Goal: Transaction & Acquisition: Purchase product/service

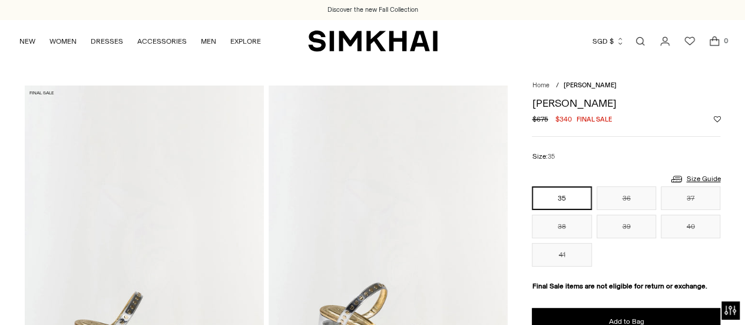
click at [608, 41] on button "SGD $" at bounding box center [609, 41] width 32 height 26
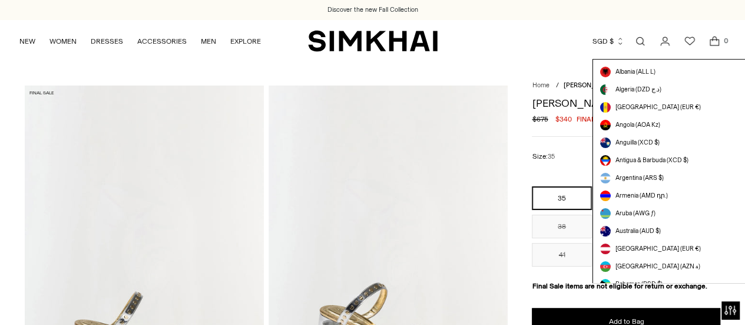
scroll to position [3336, 0]
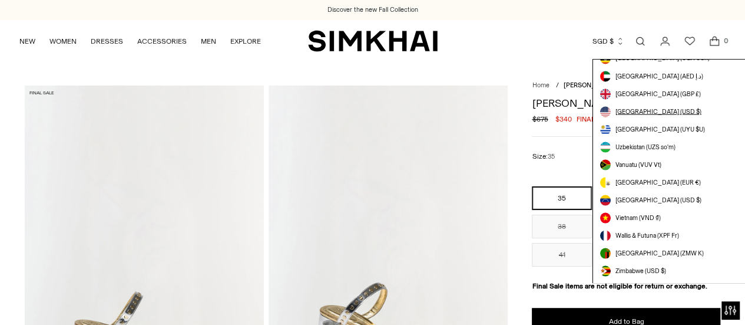
click at [646, 110] on span "[GEOGRAPHIC_DATA] (USD $)" at bounding box center [659, 111] width 86 height 9
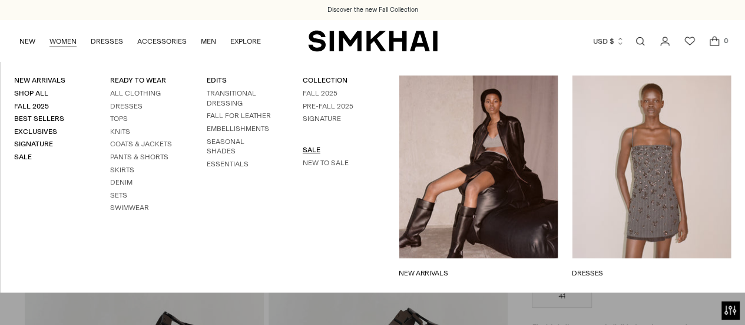
click at [307, 149] on link "SALE" at bounding box center [312, 150] width 18 height 8
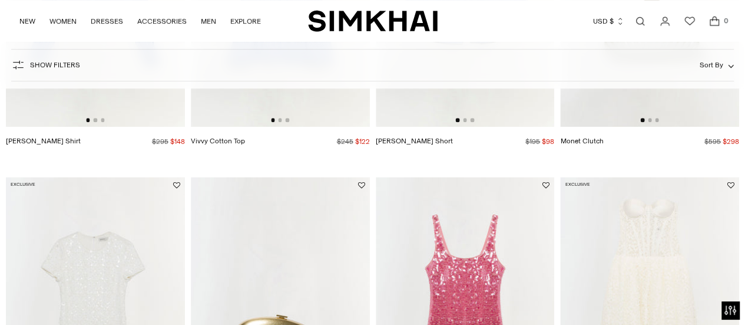
scroll to position [2673, 0]
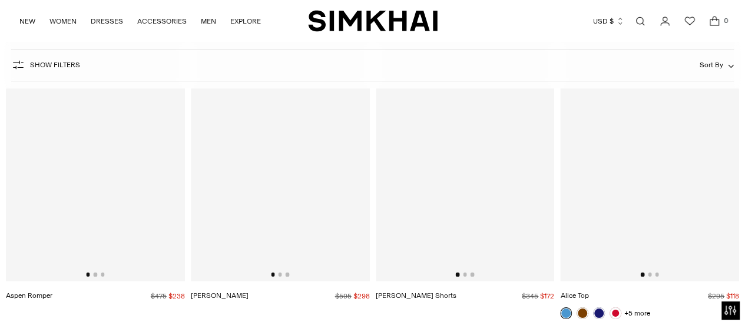
drag, startPoint x: 749, startPoint y: 64, endPoint x: 752, endPoint y: 181, distance: 116.7
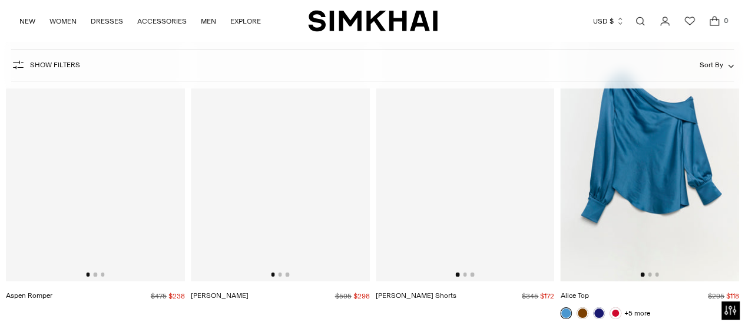
scroll to position [4359, 0]
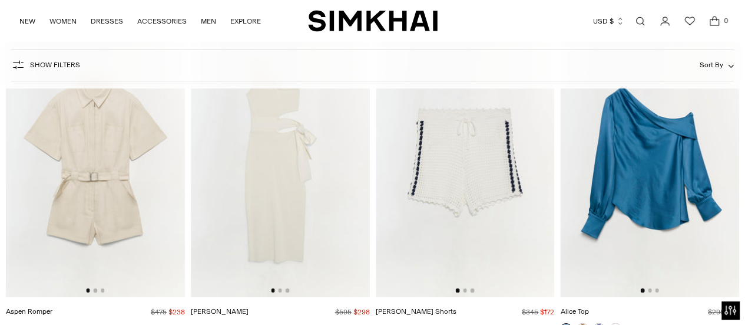
click at [642, 21] on link "Open search modal" at bounding box center [641, 21] width 24 height 24
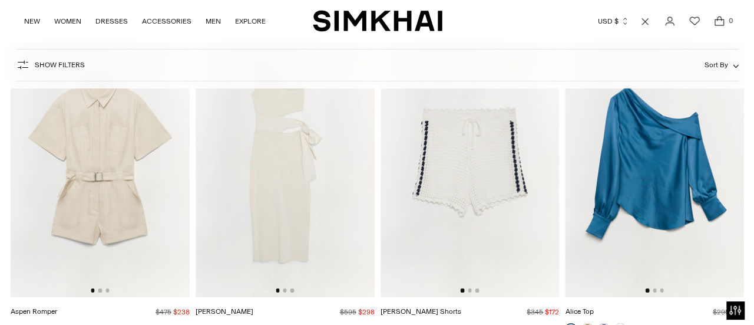
scroll to position [0, 0]
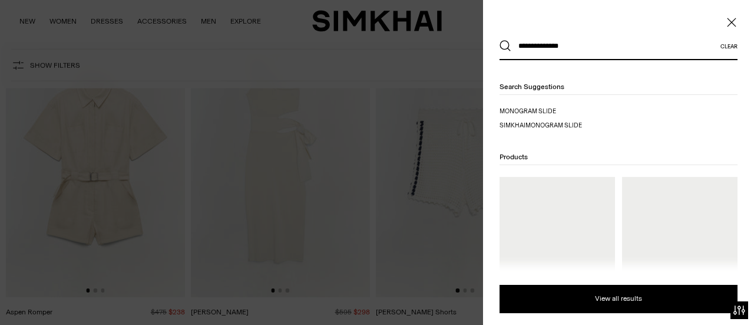
type input "**********"
click at [500, 40] on button "Search" at bounding box center [506, 46] width 12 height 12
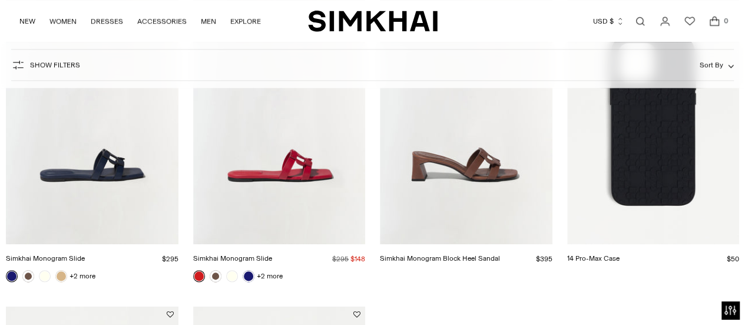
scroll to position [604, 0]
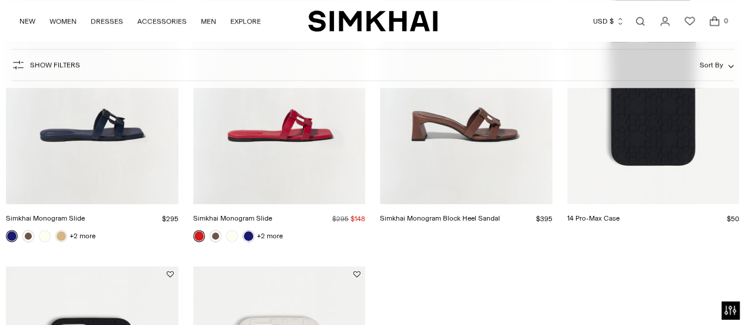
click at [740, 182] on html "Press Alt+1 for screen-reader mode, Alt+0 to cancel Accessibility Screen-Reader…" at bounding box center [372, 98] width 745 height 1405
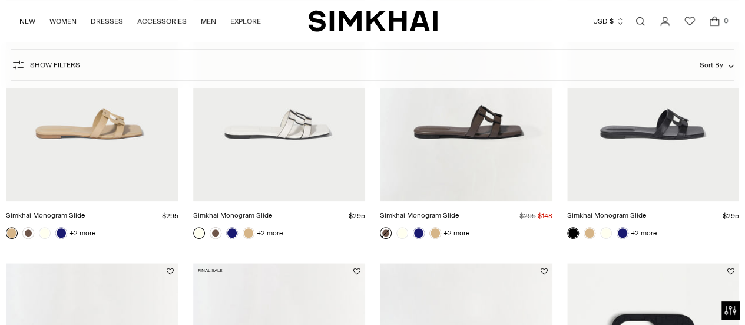
scroll to position [282, 0]
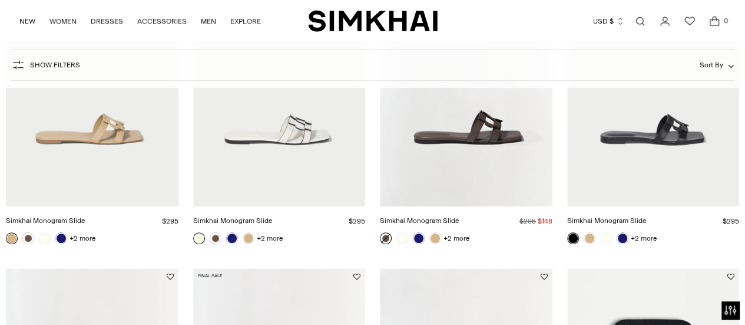
click at [272, 216] on link "Simkhai Monogram Slide" at bounding box center [232, 220] width 79 height 8
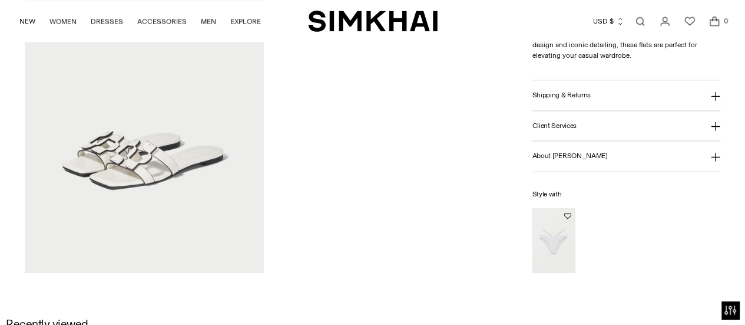
scroll to position [931, 0]
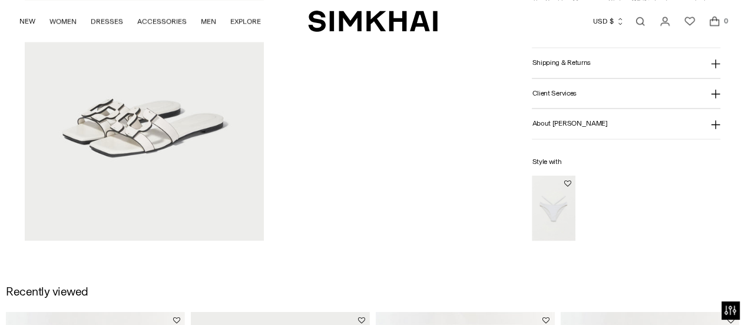
click at [732, 166] on html "Press Alt+1 for screen-reader mode, Alt+0 to cancel Accessibility Screen-Reader…" at bounding box center [372, 127] width 745 height 2117
click at [157, 95] on img at bounding box center [144, 61] width 239 height 359
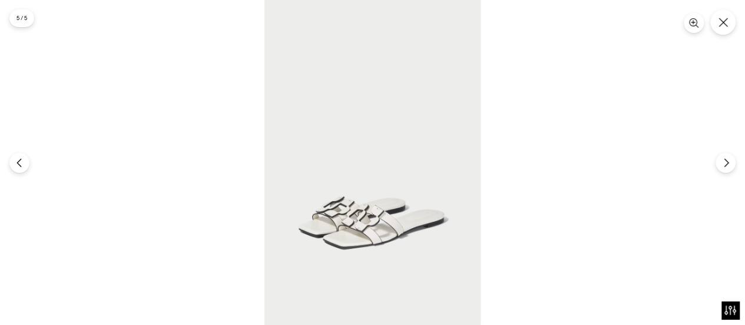
click at [377, 163] on img at bounding box center [372, 162] width 216 height 325
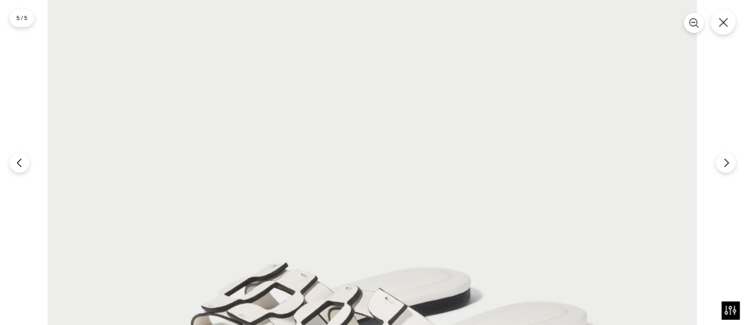
scroll to position [1192, 0]
click at [21, 161] on icon "Previous" at bounding box center [19, 162] width 11 height 11
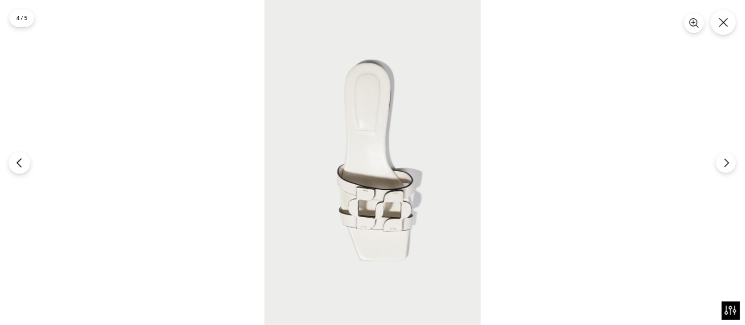
click at [21, 160] on icon "Previous" at bounding box center [19, 162] width 11 height 11
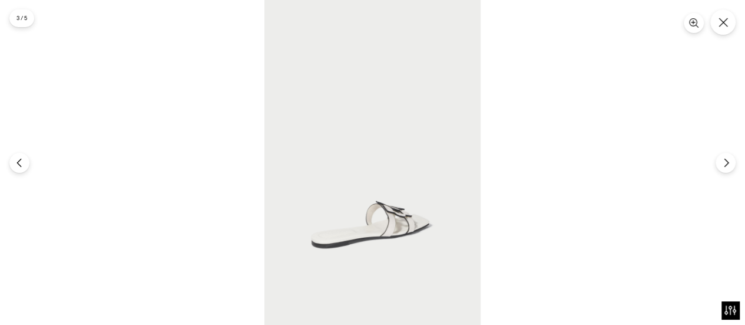
scroll to position [1342, 0]
click at [18, 156] on button "Previous" at bounding box center [19, 162] width 22 height 22
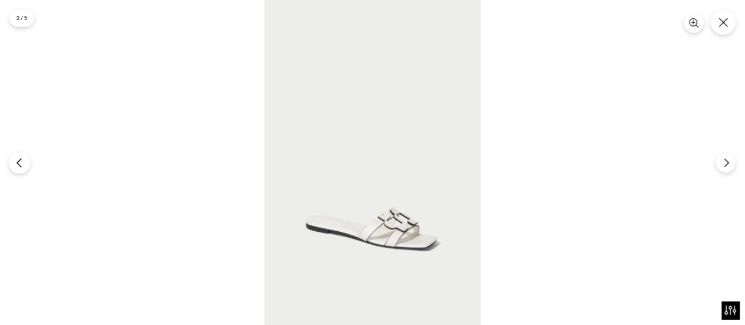
click at [18, 156] on button "Previous" at bounding box center [19, 162] width 22 height 22
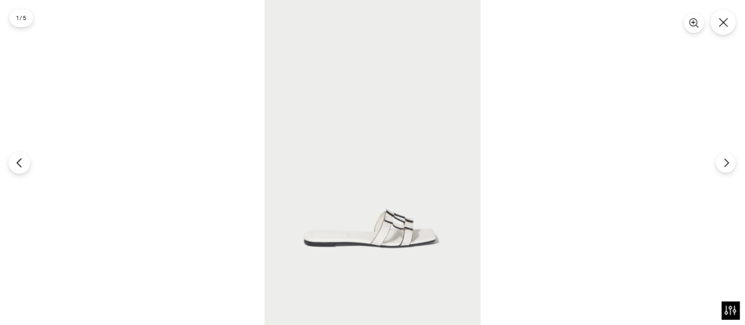
click at [18, 156] on button "Previous" at bounding box center [19, 162] width 22 height 22
